Goal: Task Accomplishment & Management: Manage account settings

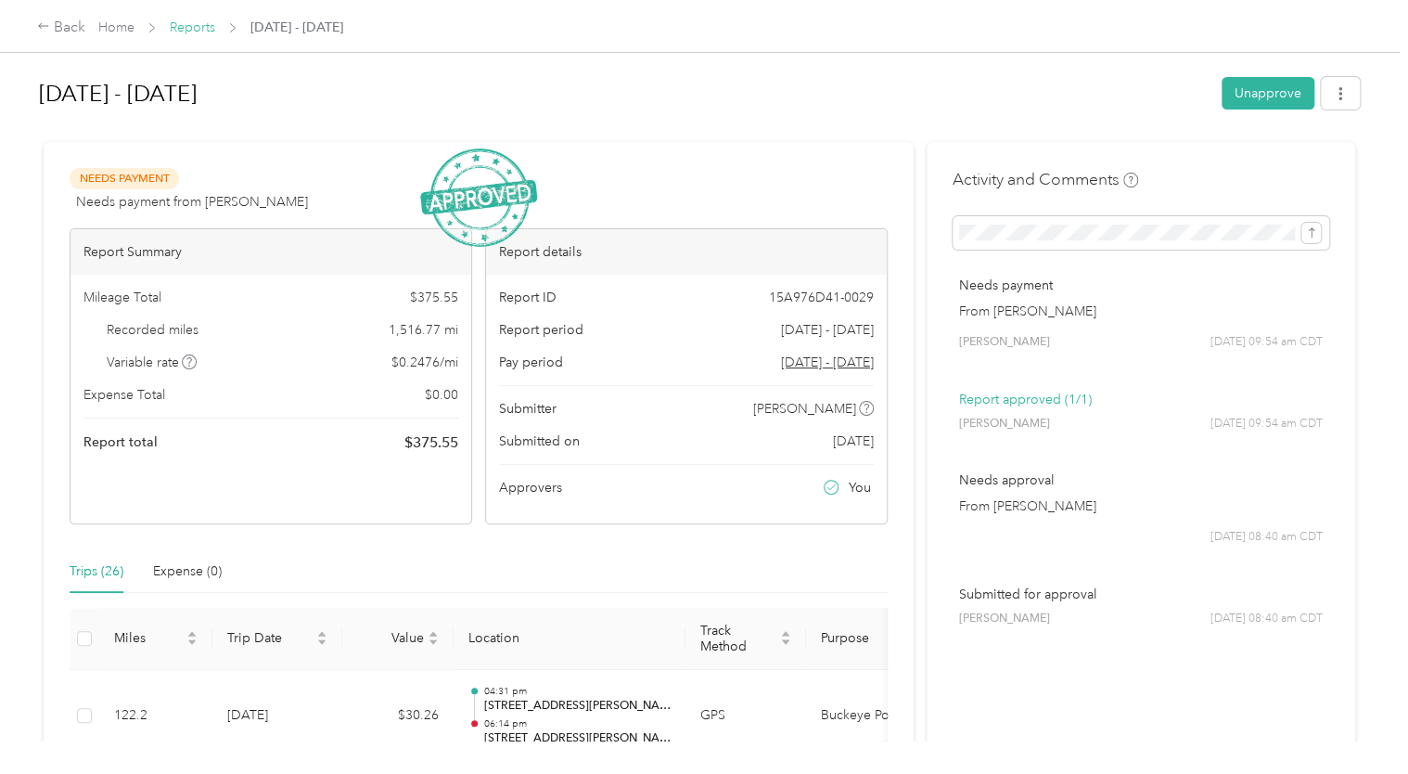
click at [193, 32] on link "Reports" at bounding box center [192, 27] width 45 height 16
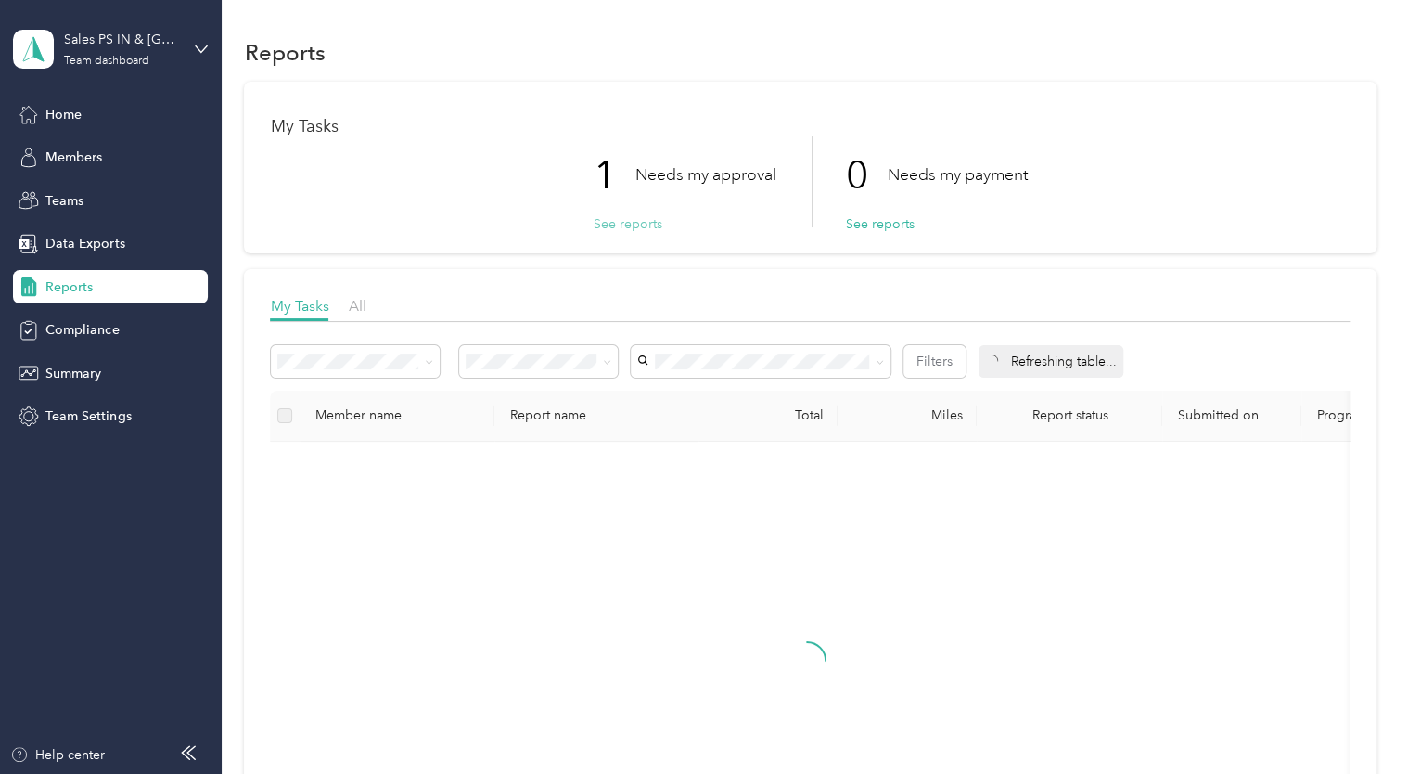
click at [639, 225] on button "See reports" at bounding box center [627, 223] width 69 height 19
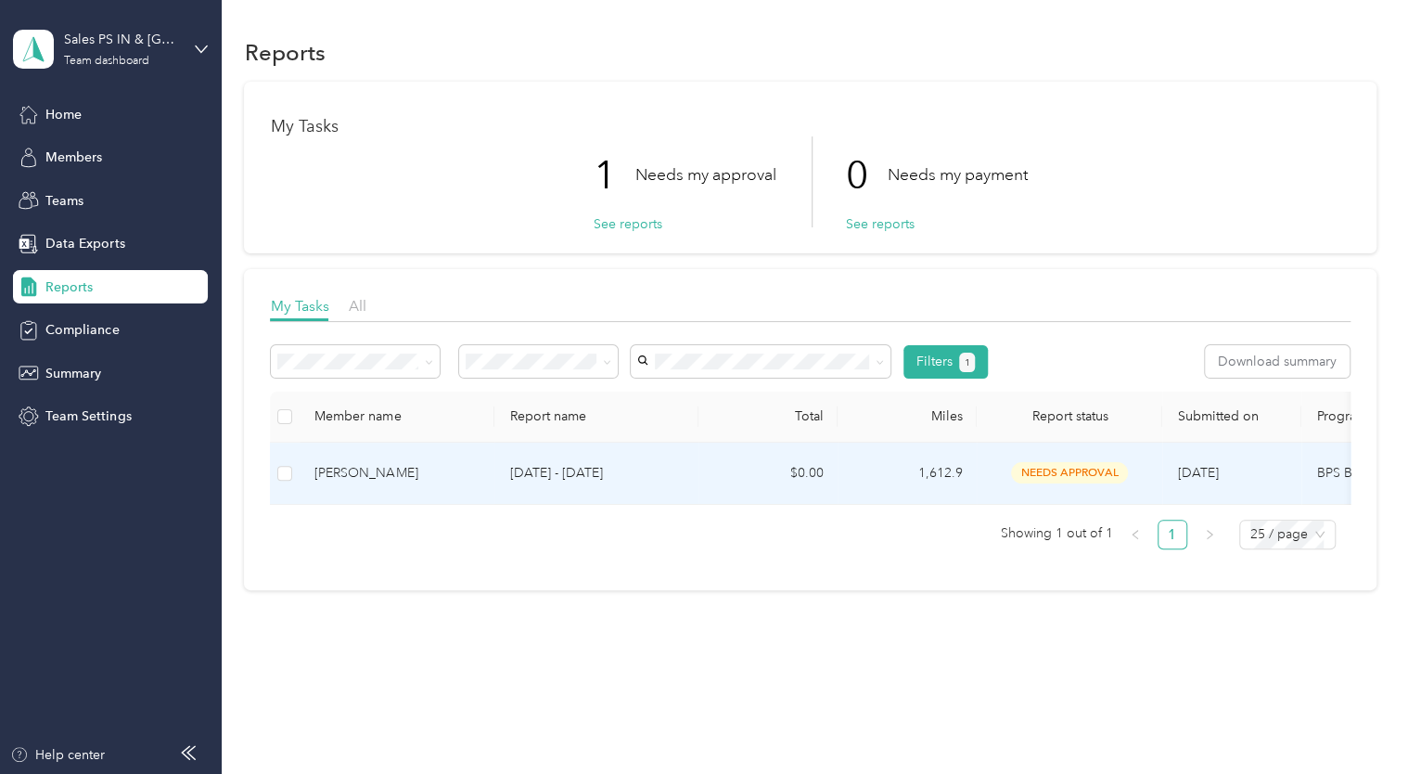
click at [417, 483] on td "[PERSON_NAME]" at bounding box center [397, 474] width 195 height 62
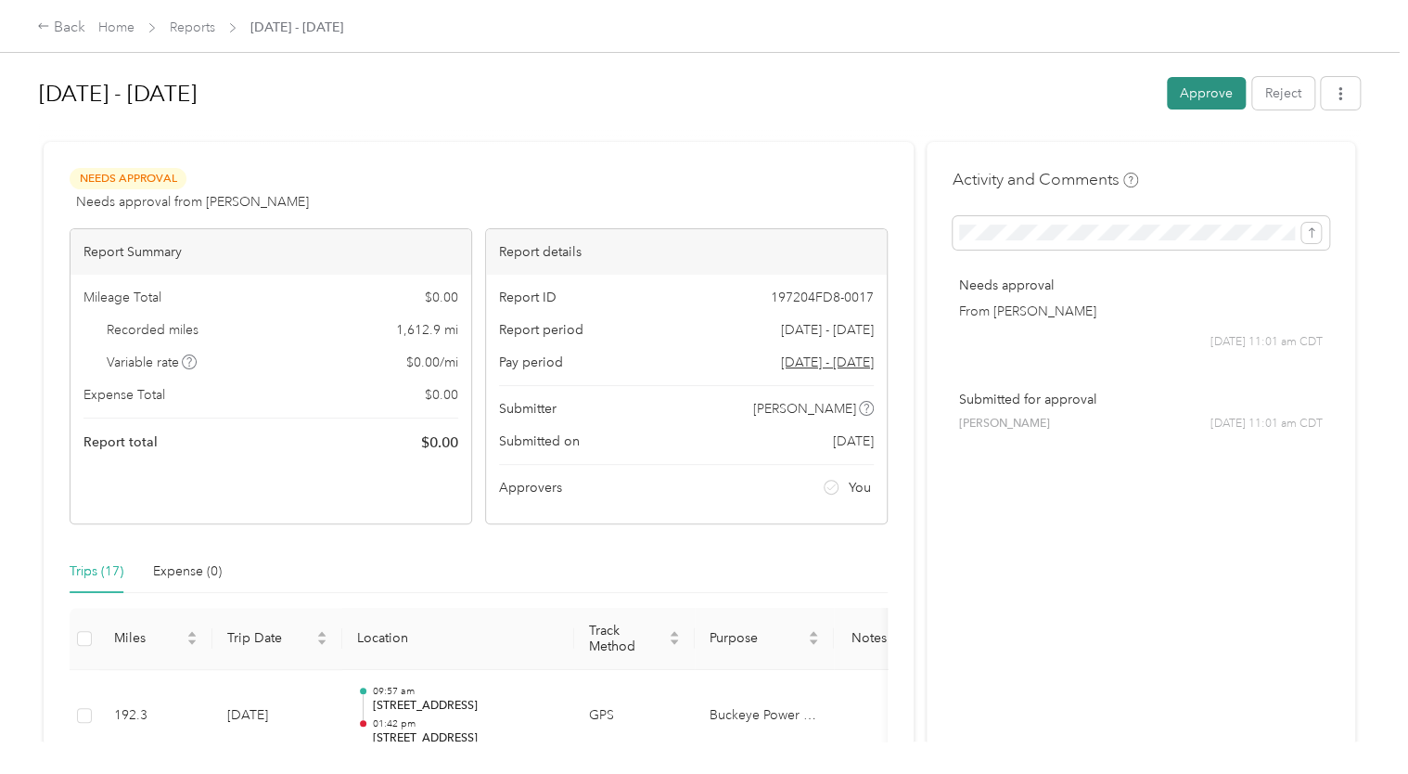
click at [1221, 80] on button "Approve" at bounding box center [1206, 93] width 79 height 32
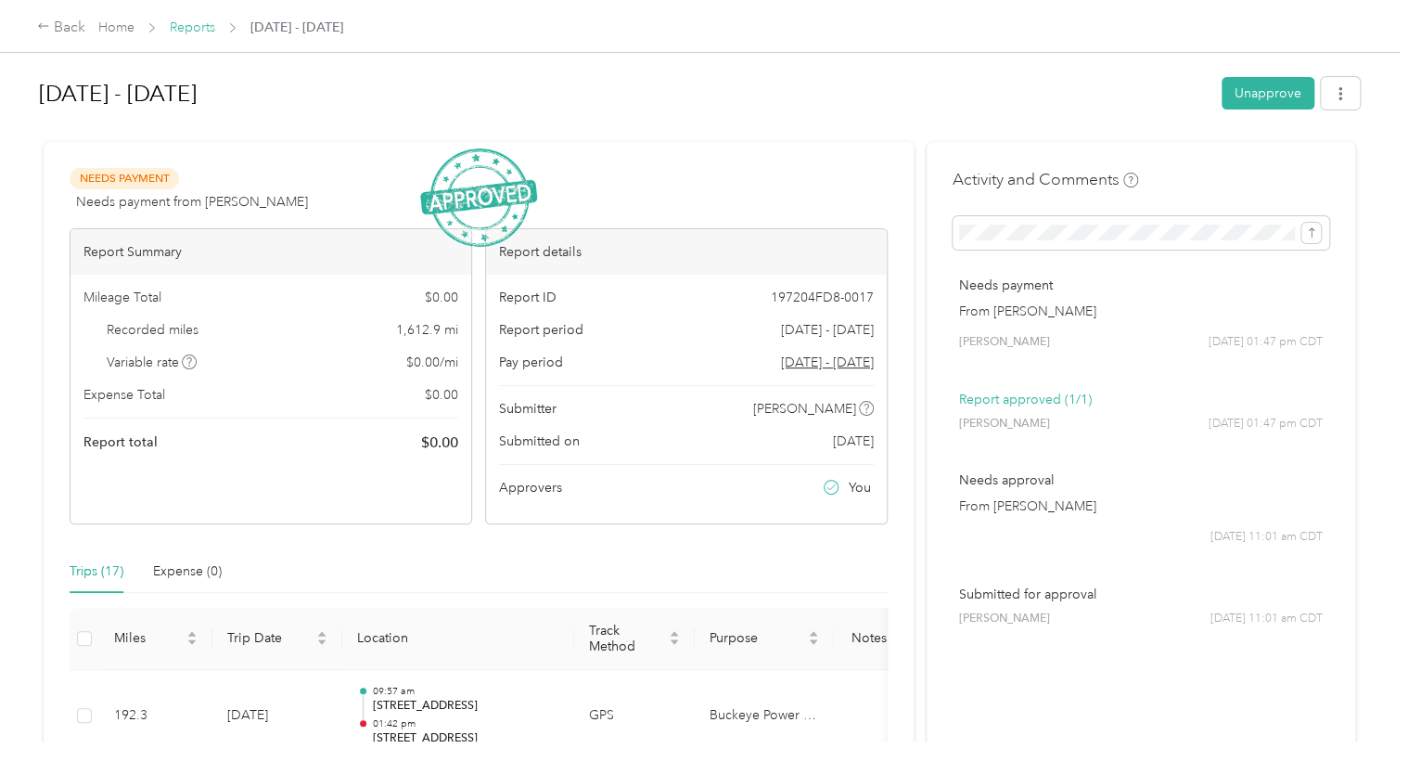
click at [214, 28] on link "Reports" at bounding box center [192, 27] width 45 height 16
